Goal: Manage account settings

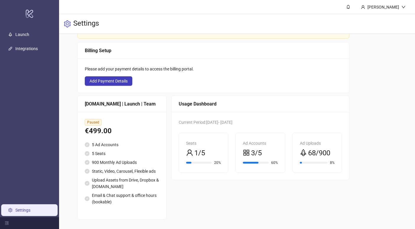
scroll to position [61, 0]
click at [15, 35] on link "Launch" at bounding box center [22, 34] width 14 height 5
